Goal: Task Accomplishment & Management: Use online tool/utility

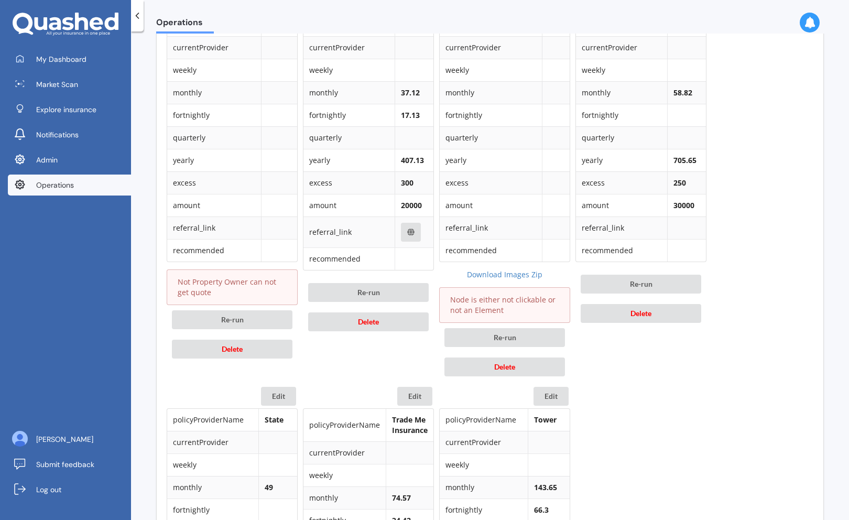
scroll to position [569, 0]
click at [263, 350] on button "Delete" at bounding box center [232, 347] width 121 height 19
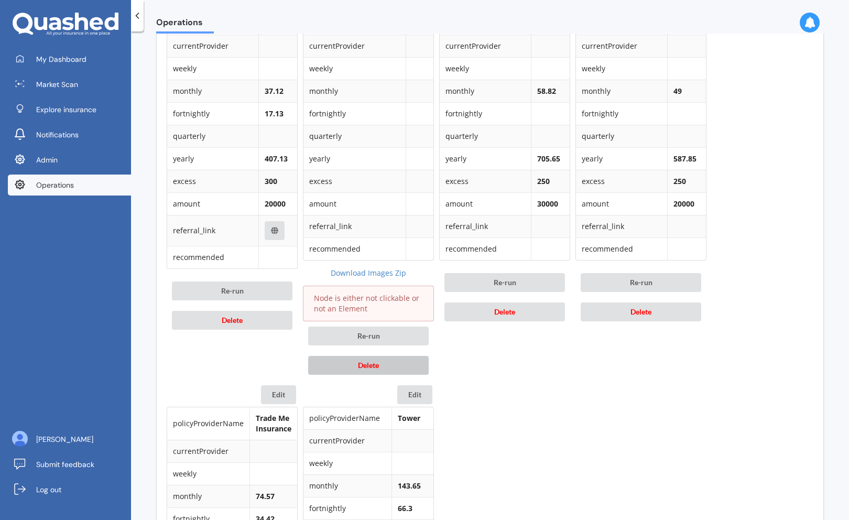
click at [340, 365] on button "Delete" at bounding box center [368, 365] width 121 height 19
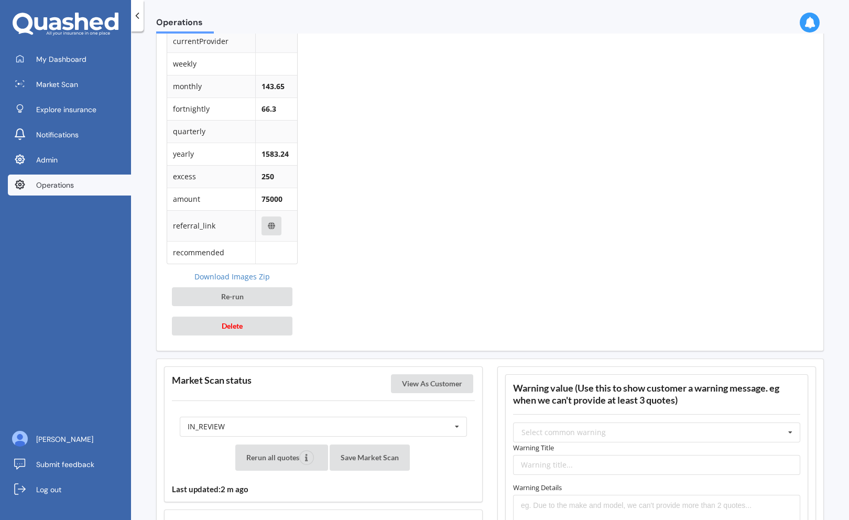
scroll to position [944, 0]
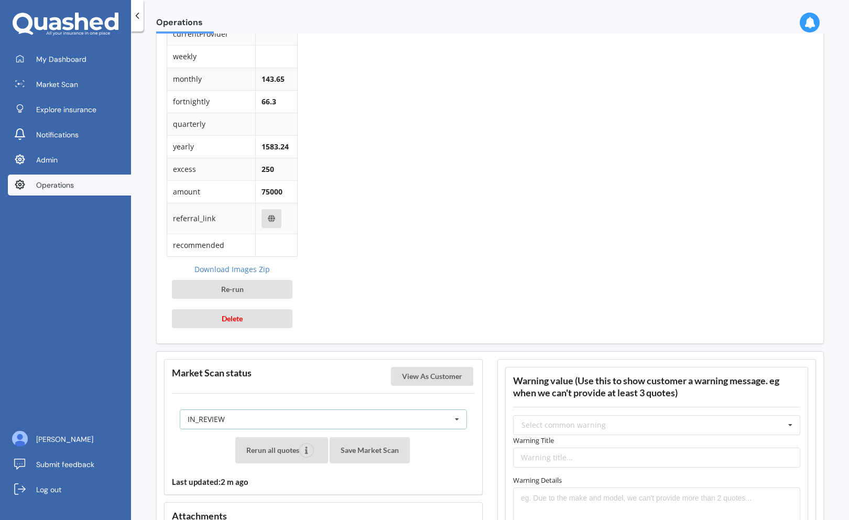
click at [319, 417] on div "IN_REVIEW READY PENDING VIEWED ABANDONED IN_REVIEW" at bounding box center [323, 420] width 287 height 20
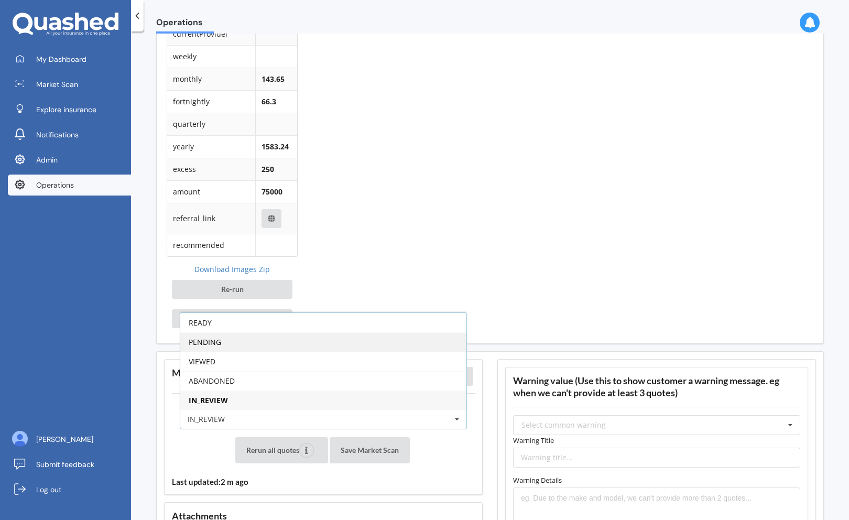
click at [341, 343] on div "PENDING" at bounding box center [323, 341] width 286 height 19
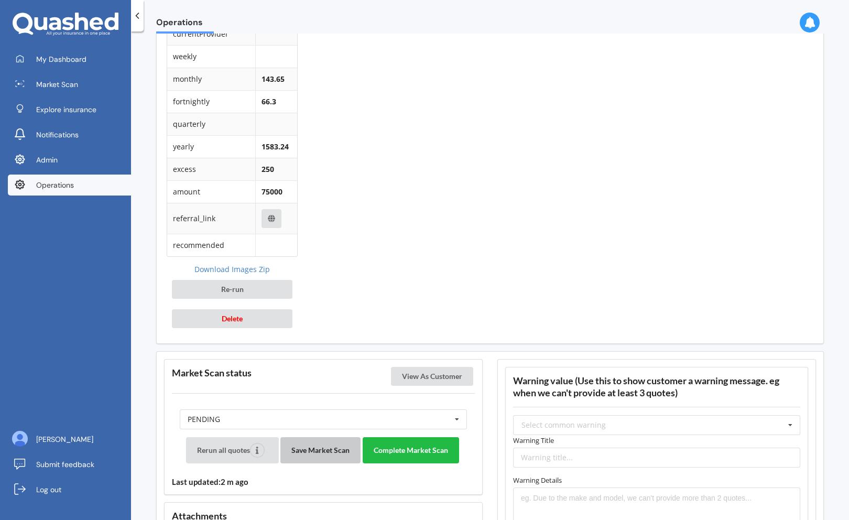
click at [330, 458] on button "Save Market Scan" at bounding box center [321, 450] width 80 height 26
click at [397, 452] on button "Complete Market Scan" at bounding box center [411, 450] width 96 height 26
